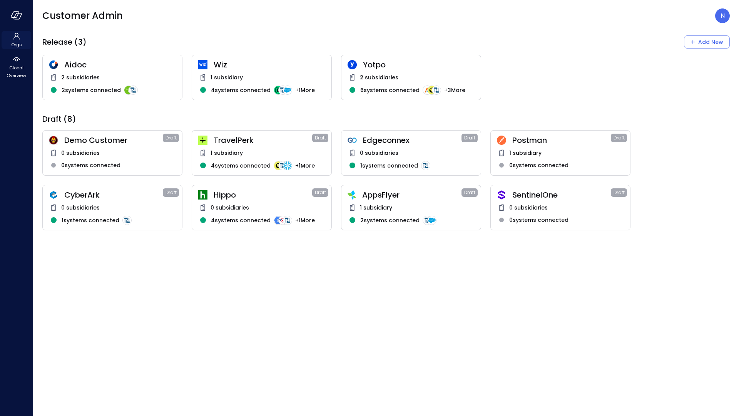
click at [20, 43] on span "Orgs" at bounding box center [16, 45] width 11 height 8
click at [21, 14] on icon "button" at bounding box center [18, 16] width 8 height 6
